Goal: Information Seeking & Learning: Find specific fact

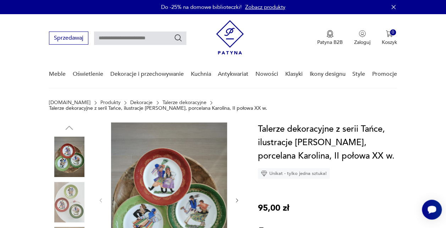
drag, startPoint x: 445, startPoint y: 24, endPoint x: 447, endPoint y: 33, distance: 8.4
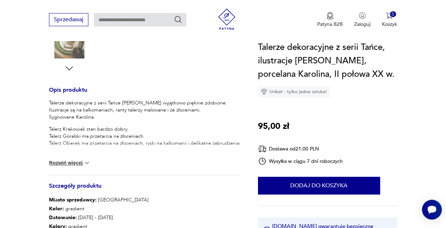
scroll to position [265, 0]
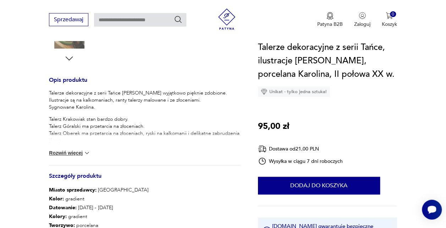
click at [65, 151] on button "Rozwiń więcej" at bounding box center [69, 153] width 41 height 7
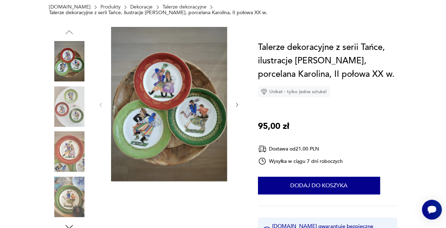
scroll to position [0, 0]
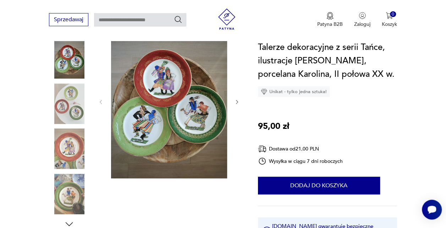
scroll to position [100, 0]
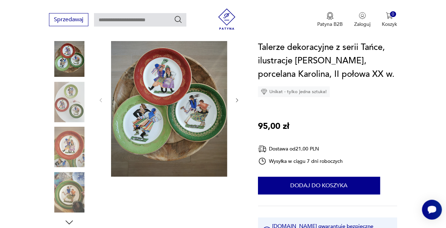
click at [164, 17] on input "text" at bounding box center [140, 19] width 92 height 13
type input "*****"
